Goal: Information Seeking & Learning: Understand process/instructions

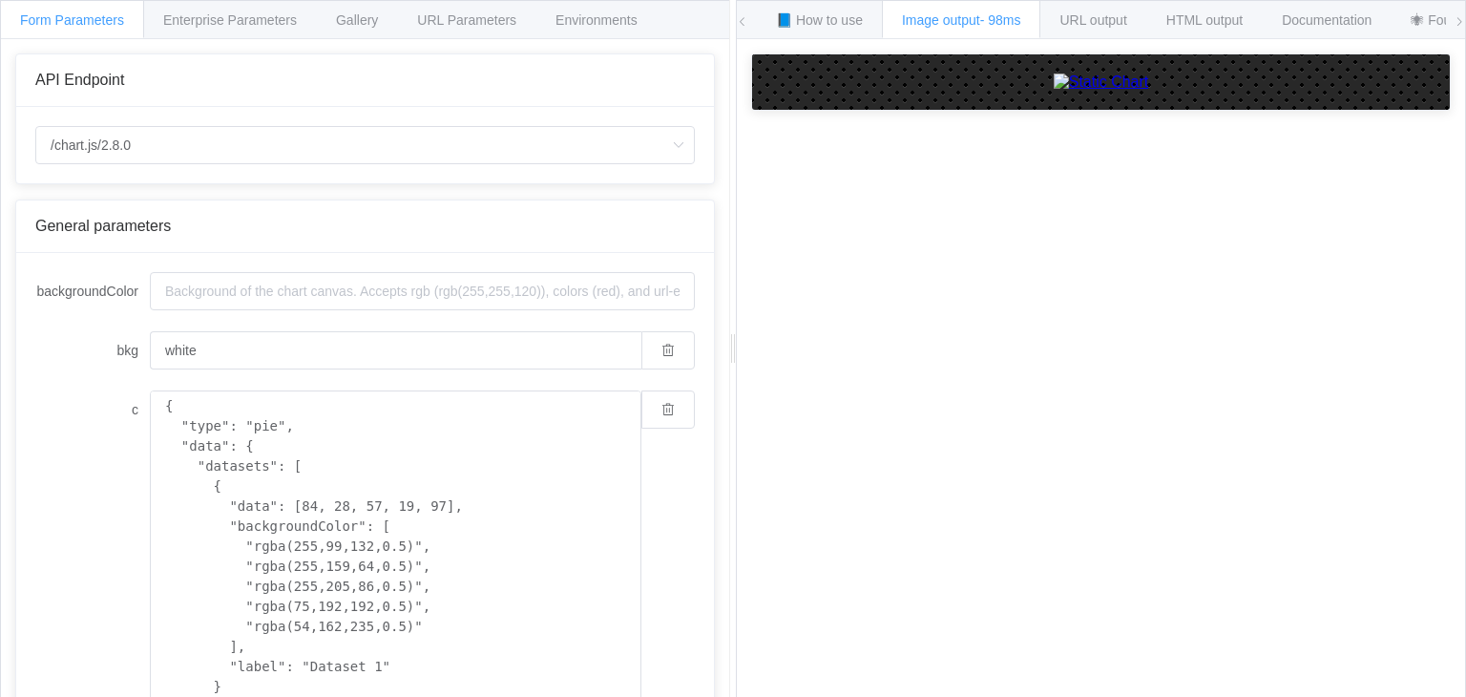
click at [1458, 14] on span at bounding box center [1458, 22] width 11 height 42
click at [887, 21] on span "URL output" at bounding box center [897, 19] width 67 height 15
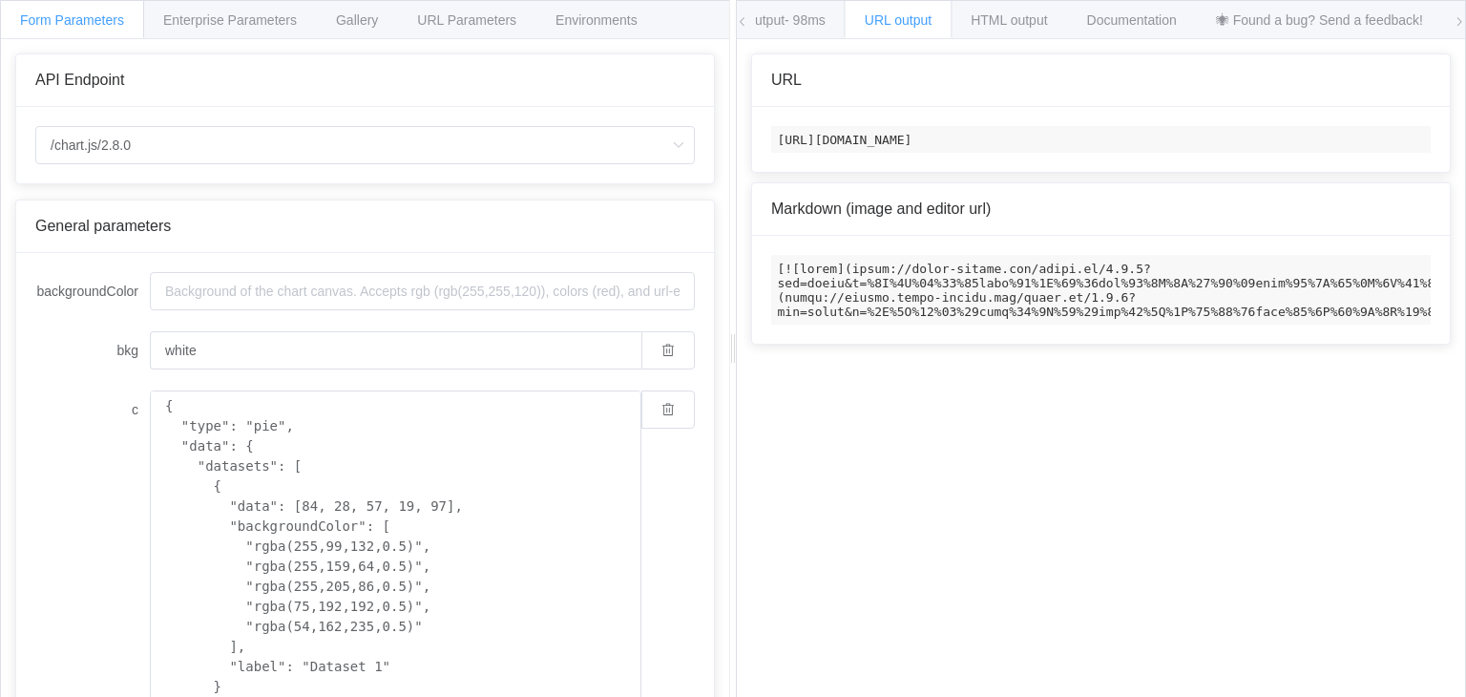
click at [741, 28] on span at bounding box center [742, 22] width 11 height 42
click at [973, 20] on span "Image output - 98ms" at bounding box center [961, 19] width 119 height 15
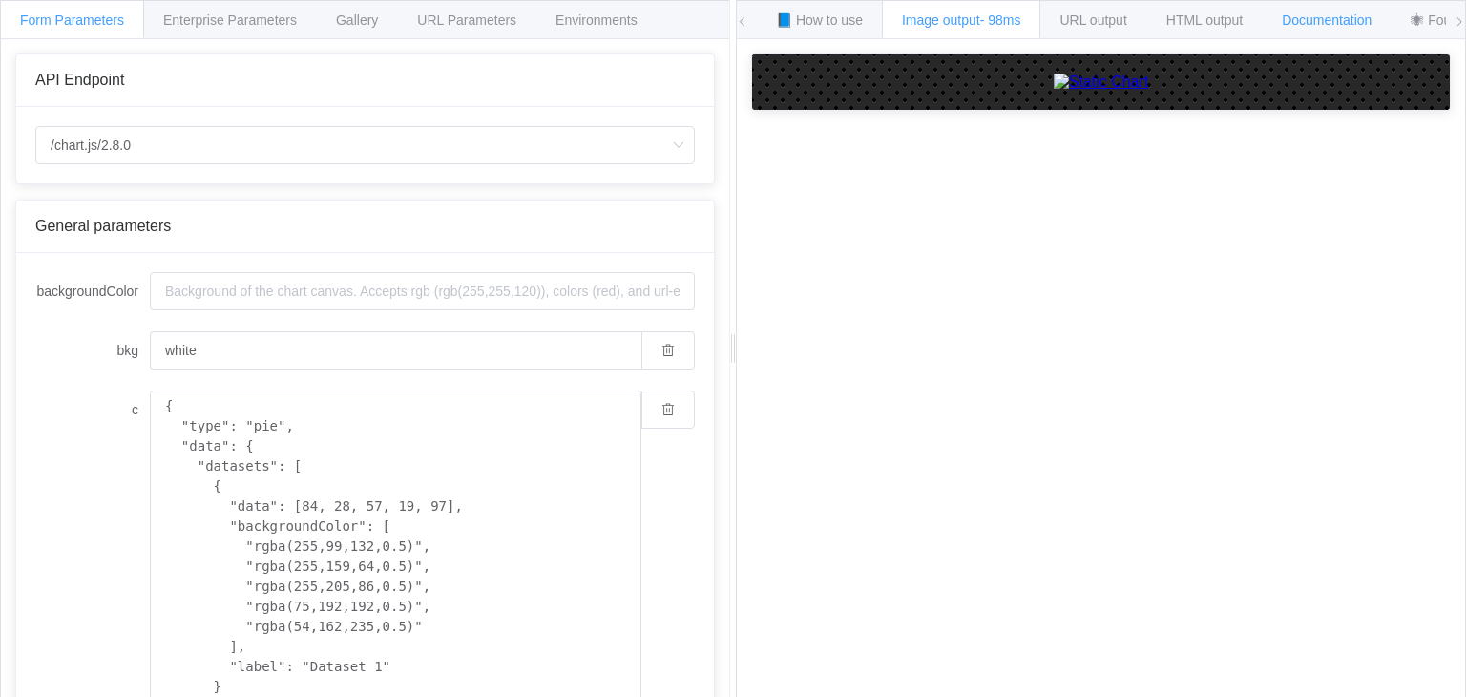
click at [1335, 28] on div "Documentation" at bounding box center [1327, 19] width 130 height 38
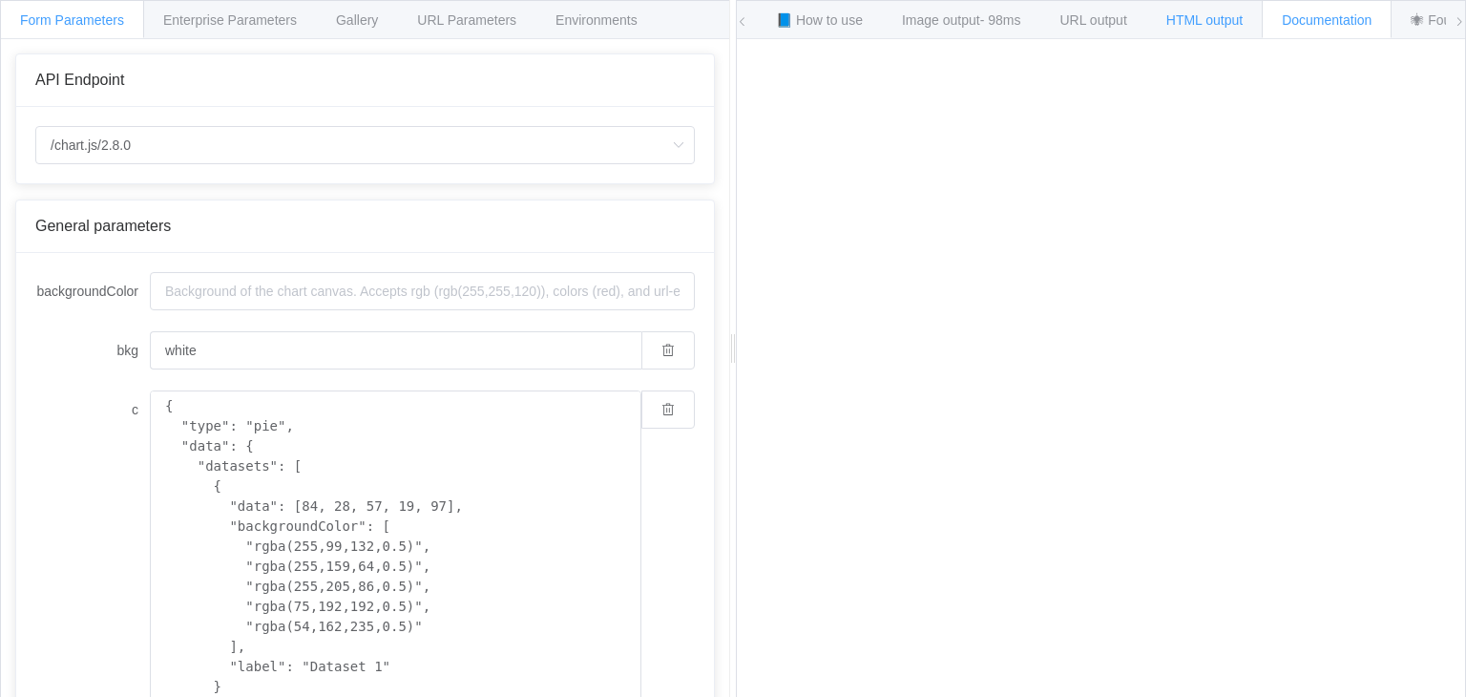
click at [1214, 15] on span "HTML output" at bounding box center [1204, 19] width 76 height 15
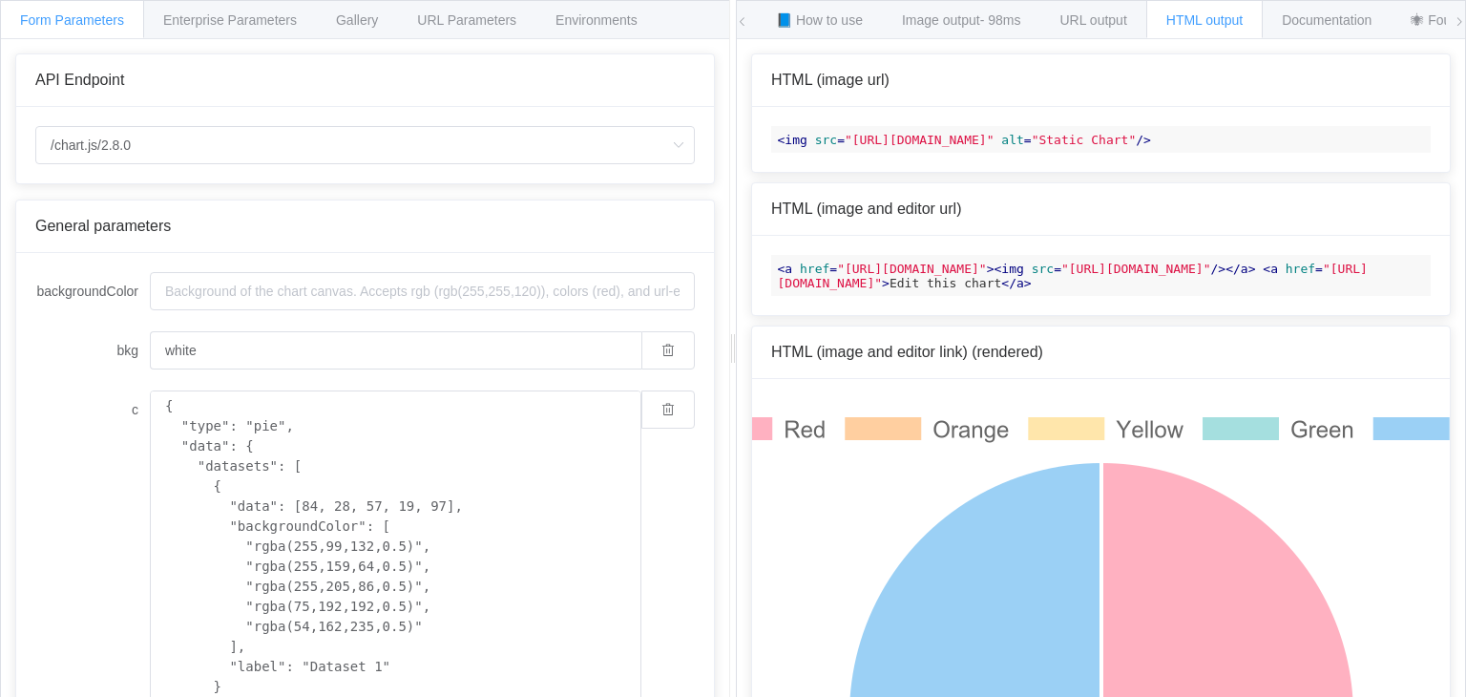
click at [1214, 15] on span "HTML output" at bounding box center [1204, 19] width 76 height 15
click at [832, 27] on span "📘 How to use" at bounding box center [819, 19] width 87 height 15
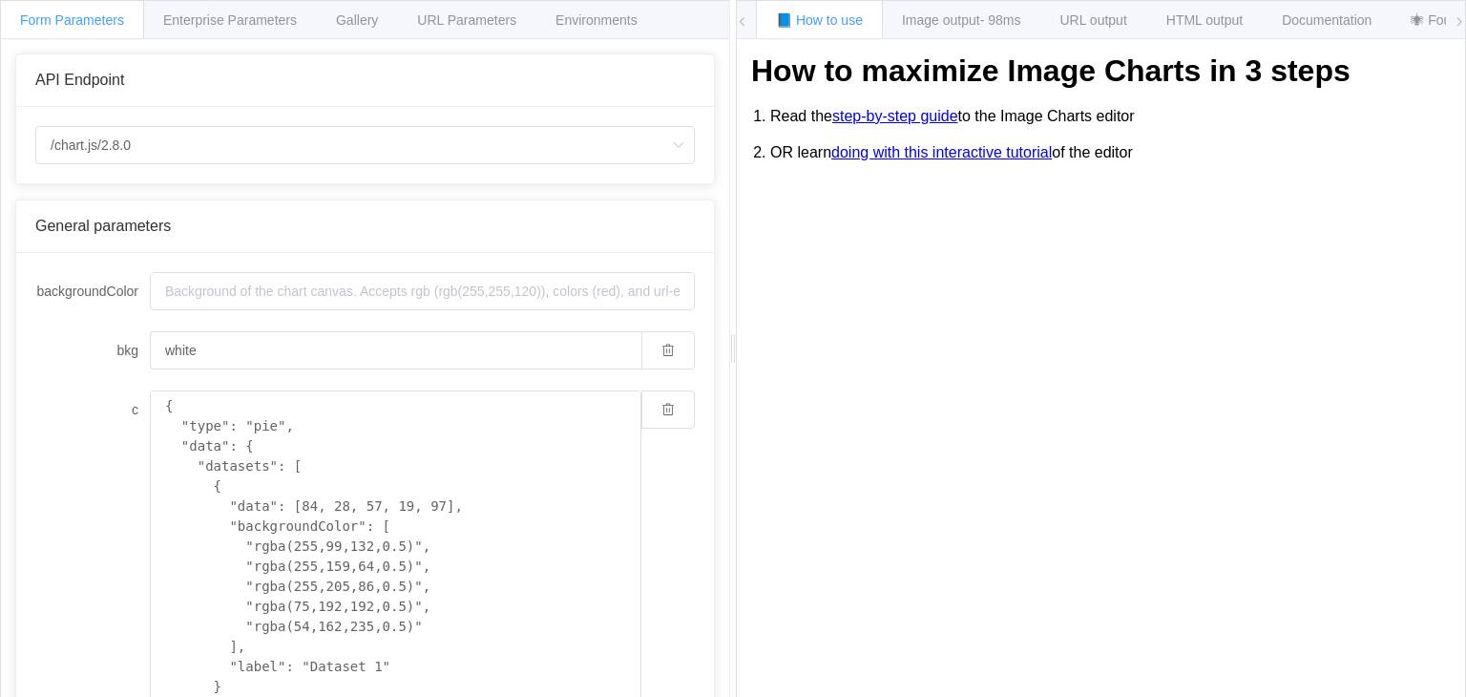
click at [742, 16] on icon at bounding box center [742, 21] width 11 height 11
click at [1462, 24] on icon at bounding box center [1458, 21] width 11 height 11
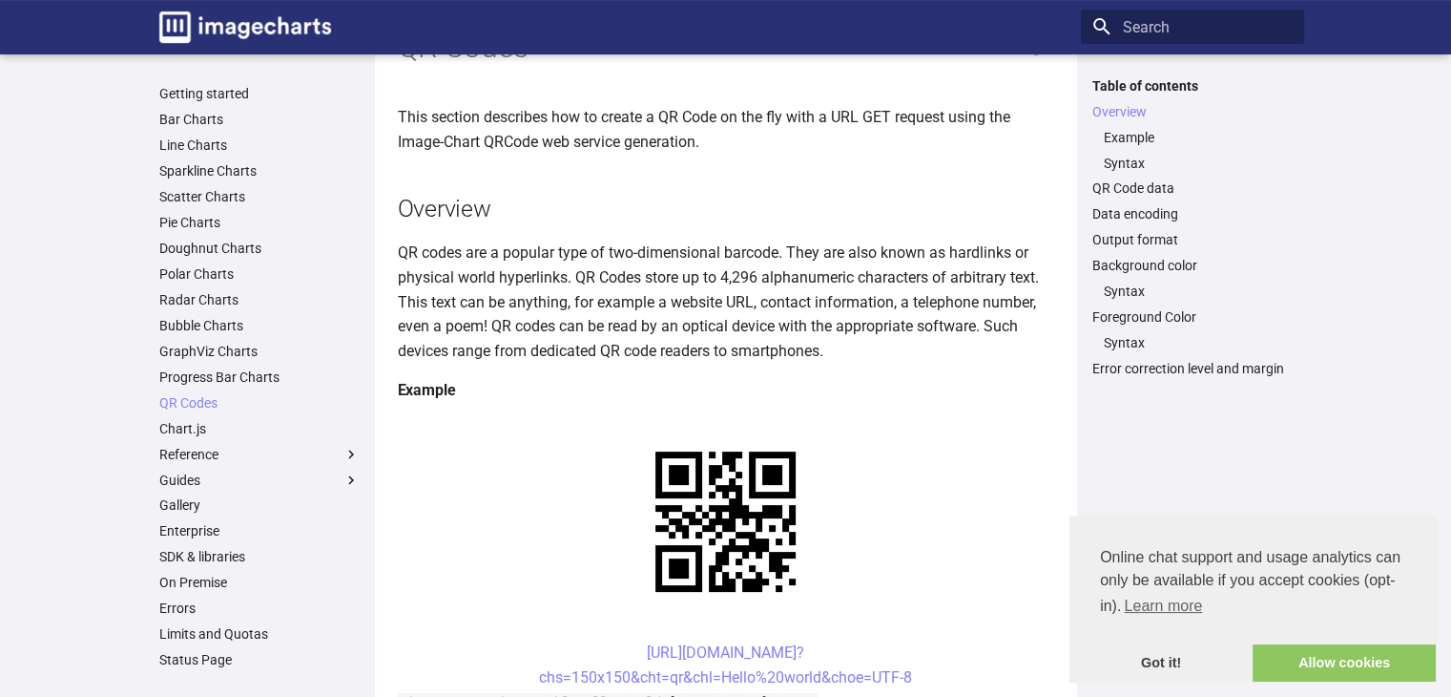
scroll to position [69, 0]
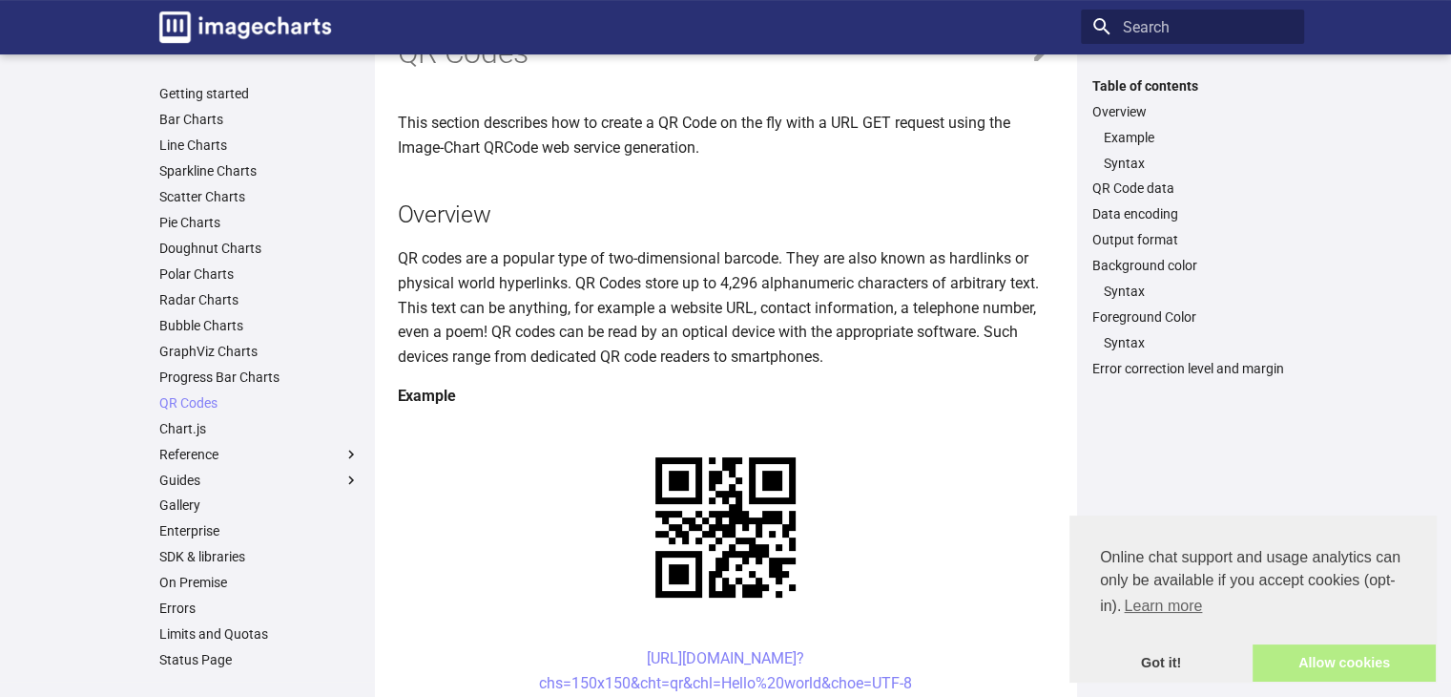
click at [1332, 665] on link "Allow cookies" at bounding box center [1344, 663] width 183 height 38
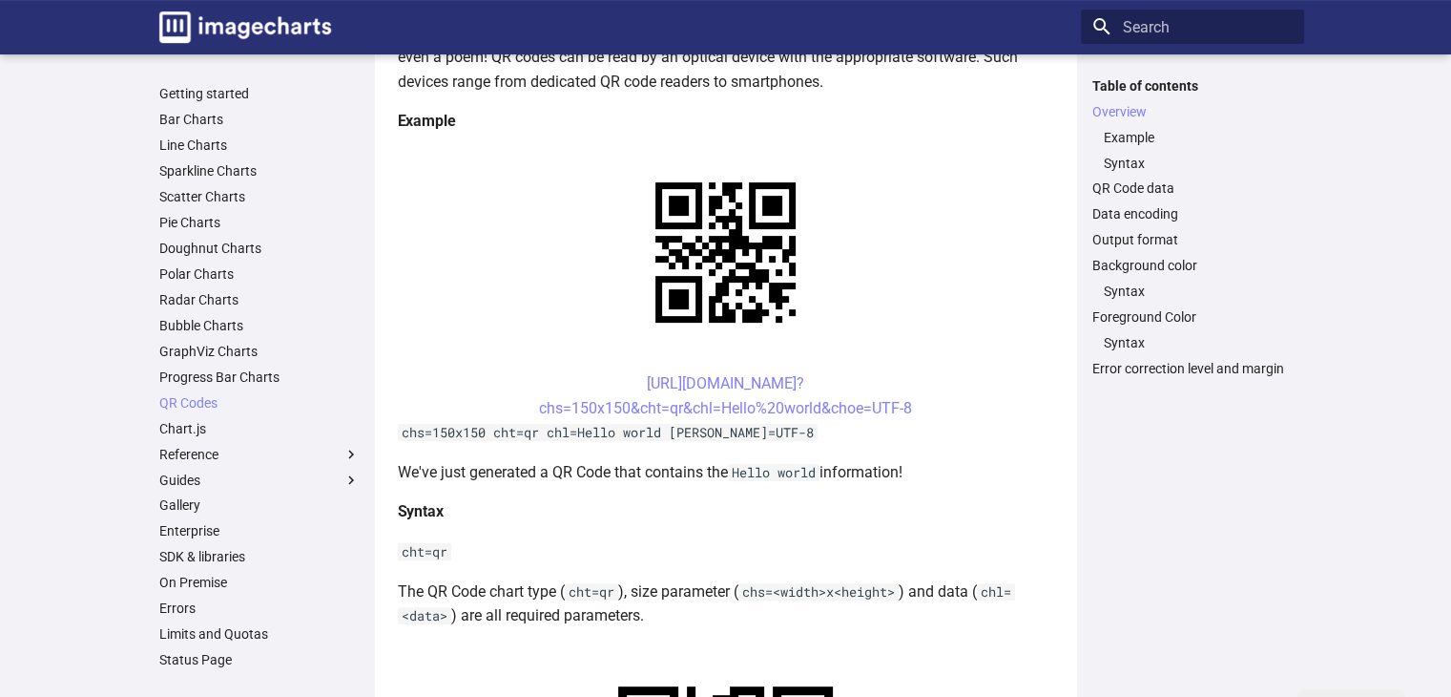
scroll to position [359, 0]
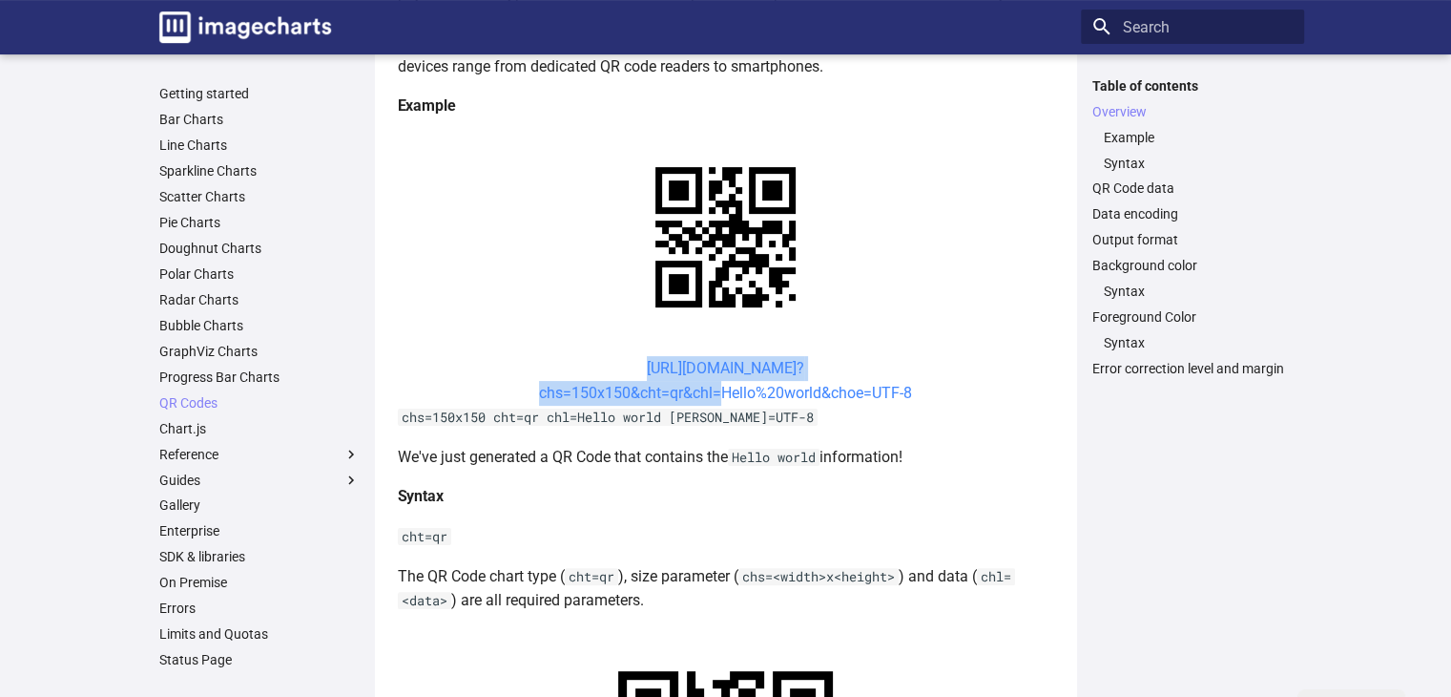
drag, startPoint x: 605, startPoint y: 369, endPoint x: 711, endPoint y: 394, distance: 108.8
click at [711, 394] on center "https://image-charts.com/chart? chs=150x150&cht=qr&chl=Hello%20world&choe=UTF-8" at bounding box center [726, 380] width 657 height 49
copy link "https://image-charts.com/chart? chs=150x150&cht=qr&chl"
click at [845, 391] on link "https://image-charts.com/chart? chs=150x150&cht=qr&chl=Hello%20world&choe=UTF-8" at bounding box center [725, 380] width 373 height 43
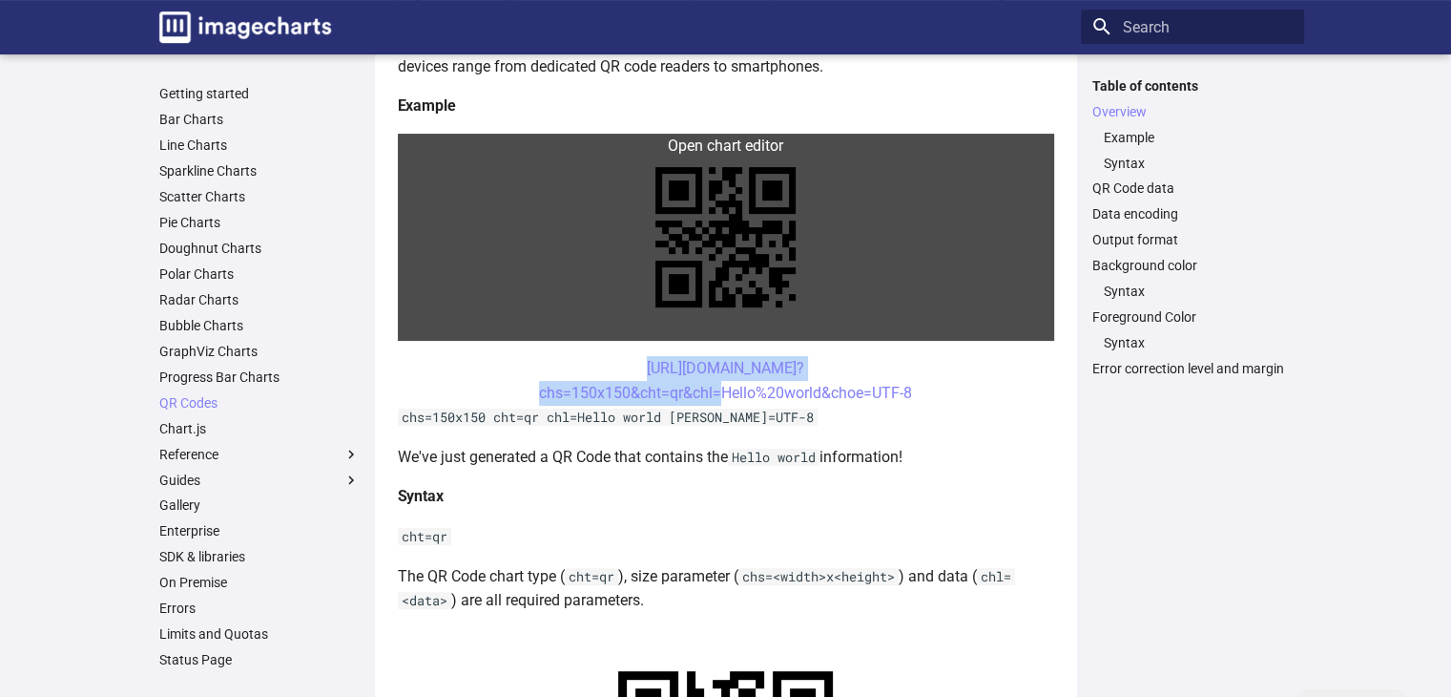
click at [871, 154] on link at bounding box center [726, 237] width 657 height 207
